Goal: Check status: Check status

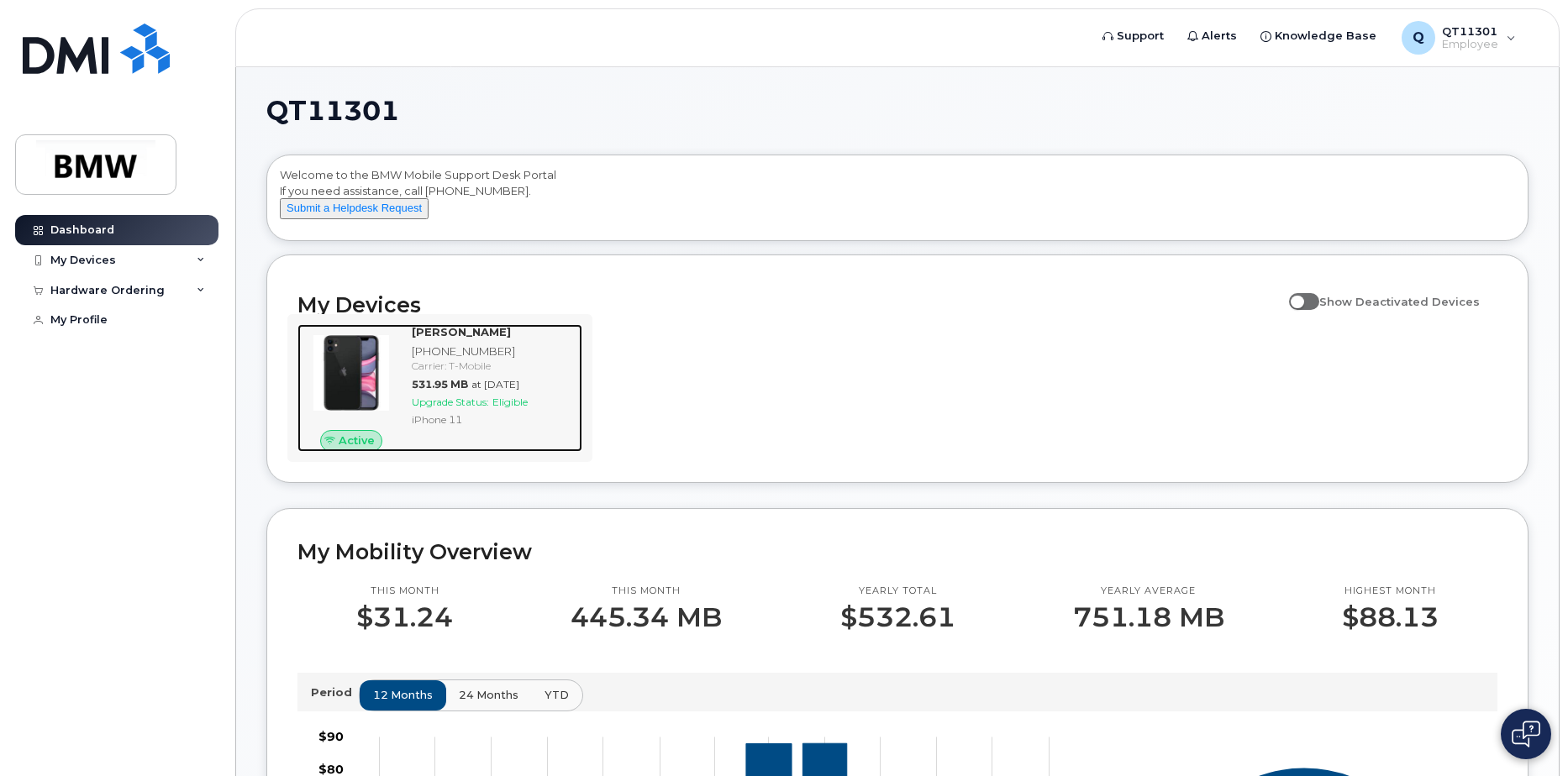
click at [480, 409] on div "[PERSON_NAME] [PHONE_NUMBER] Carrier: T-Mobile 531.95 MB at [DATE] Upgrade Stat…" at bounding box center [493, 388] width 177 height 128
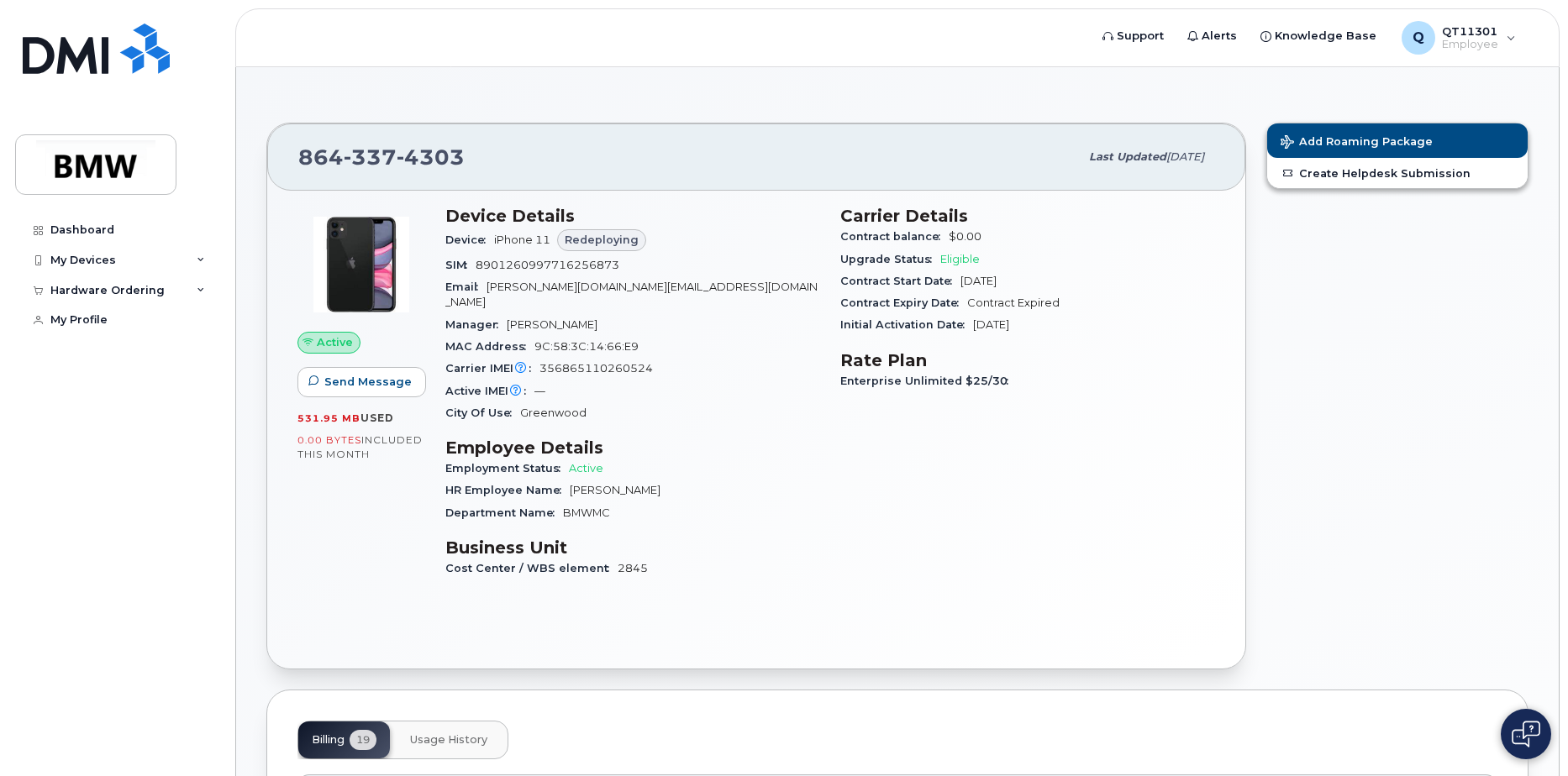
drag, startPoint x: 1041, startPoint y: 279, endPoint x: 956, endPoint y: 277, distance: 85.0
click at [956, 277] on div "Contract Start Date [DATE]" at bounding box center [1027, 281] width 374 height 22
click at [719, 336] on div "MAC Address [MAC_ADDRESS]" at bounding box center [632, 347] width 374 height 22
drag, startPoint x: 1050, startPoint y: 330, endPoint x: 971, endPoint y: 330, distance: 79.0
click at [971, 330] on div "Initial Activation Date [DATE]" at bounding box center [1027, 325] width 374 height 22
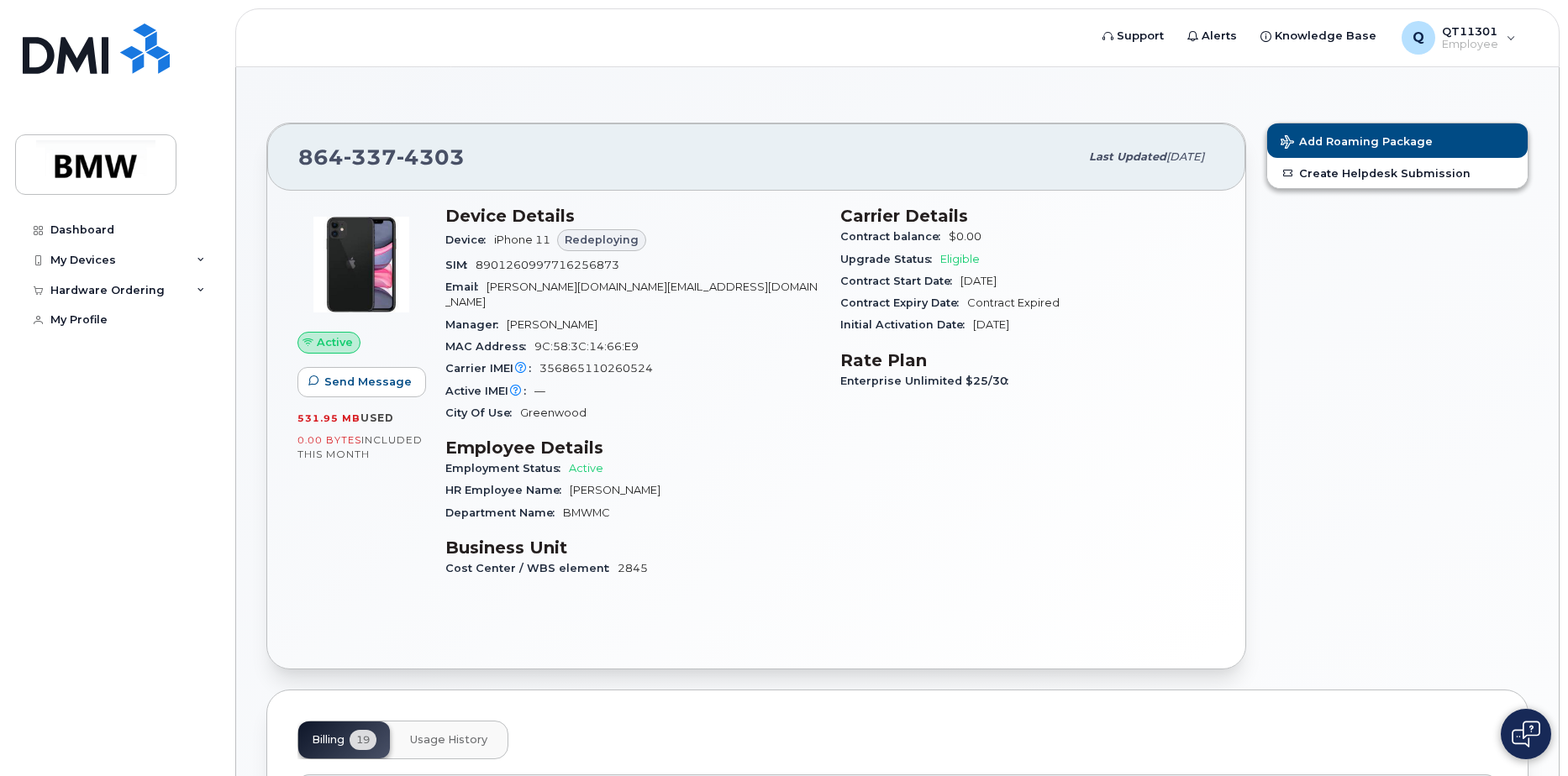
click at [1048, 334] on div "Initial Activation Date [DATE]" at bounding box center [1027, 325] width 374 height 22
click at [1050, 323] on div "Initial Activation Date [DATE]" at bounding box center [1027, 325] width 374 height 22
click at [1009, 332] on div "Initial Activation Date [DATE]" at bounding box center [1027, 325] width 374 height 22
click at [1030, 334] on div "Initial Activation Date [DATE]" at bounding box center [1027, 325] width 374 height 22
click at [1009, 328] on span "[DATE]" at bounding box center [990, 324] width 36 height 13
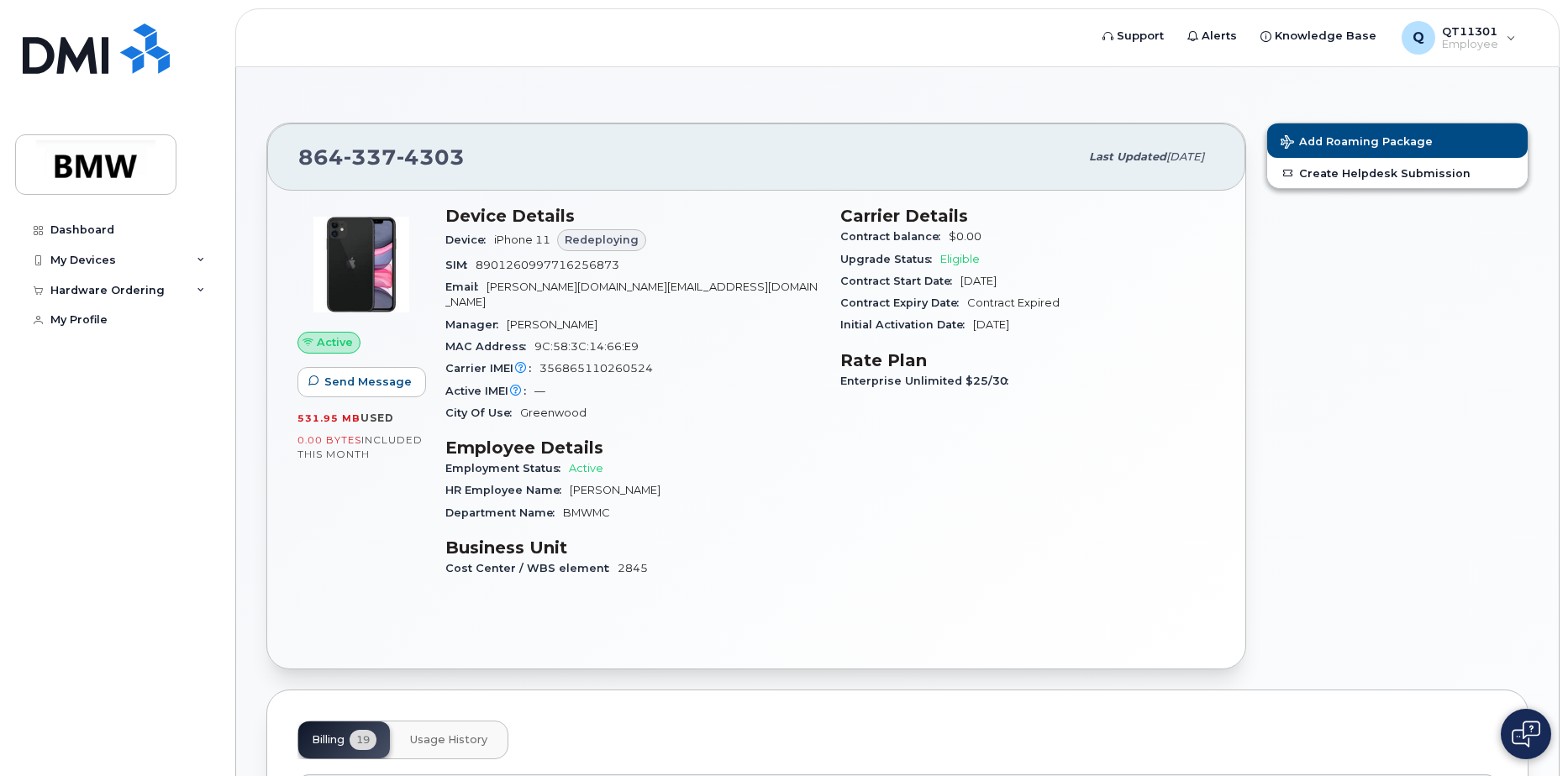
drag, startPoint x: 1041, startPoint y: 328, endPoint x: 1032, endPoint y: 392, distance: 64.6
click at [1032, 390] on div "Carrier Details Contract balance $0.00 Upgrade Status Eligible Contract Start D…" at bounding box center [1028, 399] width 395 height 408
click at [1044, 387] on div "Enterprise Unlimited $25/30" at bounding box center [1027, 381] width 374 height 22
click at [1054, 381] on div "Enterprise Unlimited $25/30" at bounding box center [1027, 381] width 374 height 22
click at [595, 247] on span "Redeploying" at bounding box center [601, 240] width 74 height 16
